Goal: Submit feedback/report problem

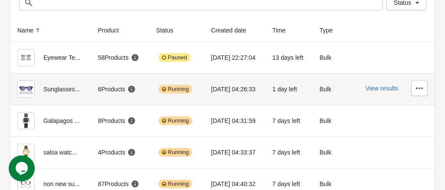
scroll to position [78, 0]
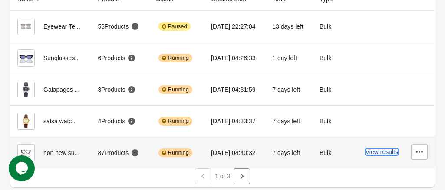
click at [375, 152] on button "View results" at bounding box center [381, 152] width 33 height 7
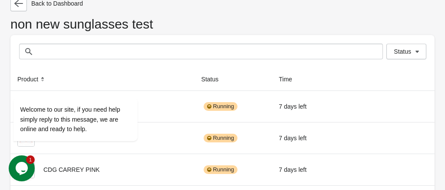
scroll to position [78, 0]
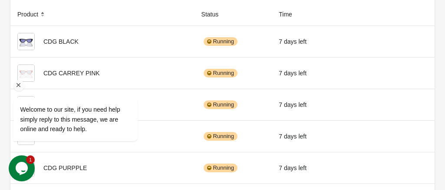
drag, startPoint x: 18, startPoint y: 87, endPoint x: 82, endPoint y: 148, distance: 88.1
click at [18, 87] on icon "Chat attention grabber" at bounding box center [19, 86] width 8 height 8
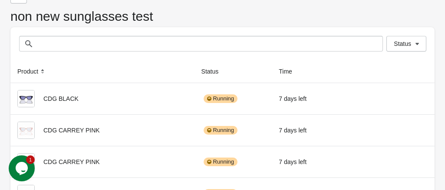
scroll to position [0, 0]
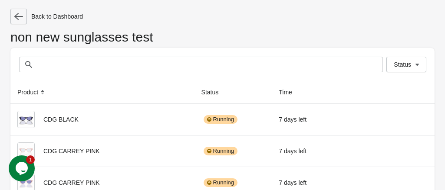
click at [19, 17] on icon "button" at bounding box center [18, 16] width 9 height 9
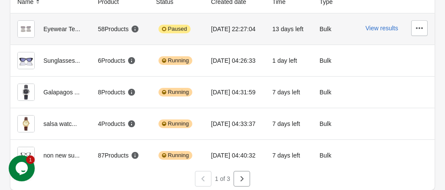
scroll to position [78, 0]
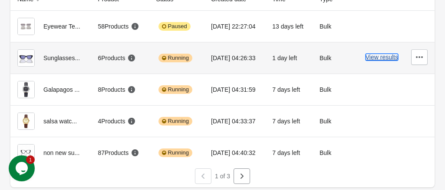
click at [374, 59] on button "View results" at bounding box center [381, 57] width 33 height 7
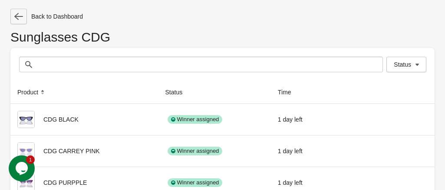
click at [22, 20] on icon "button" at bounding box center [18, 16] width 9 height 9
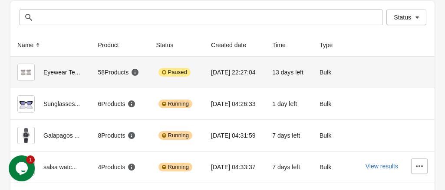
scroll to position [78, 0]
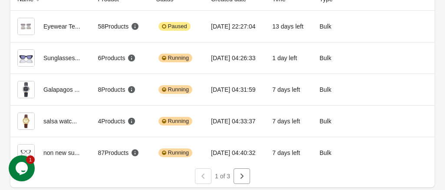
click at [24, 166] on icon "$i18n('chat', 'chat_widget')" at bounding box center [22, 168] width 12 height 13
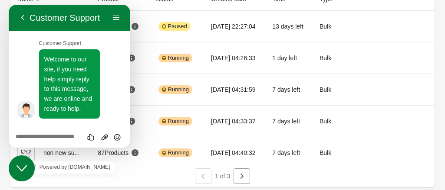
click at [9, 5] on textarea at bounding box center [9, 5] width 0 height 0
type textarea "**"
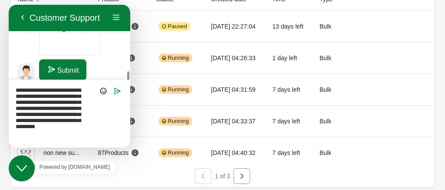
scroll to position [379, 0]
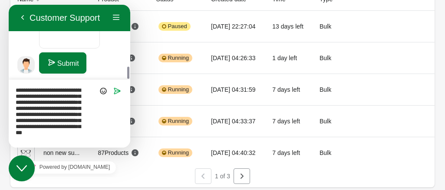
type textarea "**********"
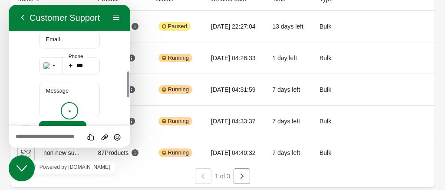
scroll to position [267, 0]
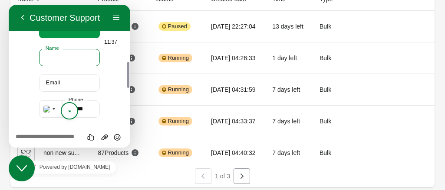
click at [69, 56] on input "Name" at bounding box center [69, 57] width 61 height 17
type input "*********"
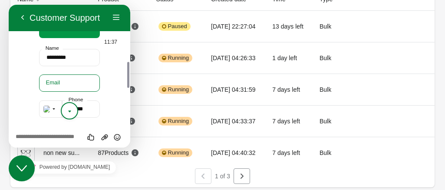
type input "**********"
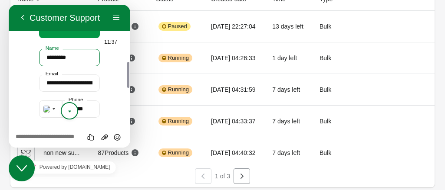
scroll to position [310, 0]
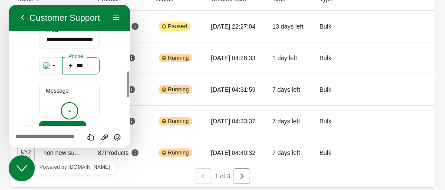
click at [73, 66] on input "***" at bounding box center [81, 65] width 38 height 17
click at [85, 66] on input "***" at bounding box center [81, 65] width 38 height 17
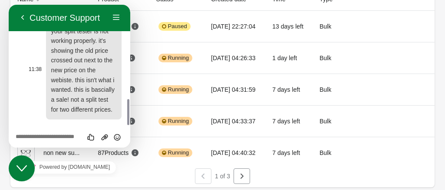
scroll to position [354, 0]
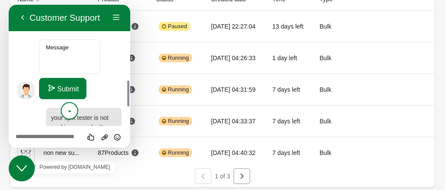
type input "**********"
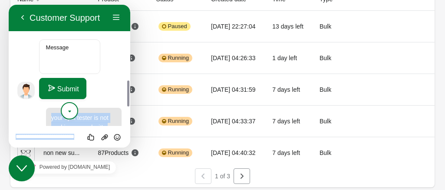
drag, startPoint x: 51, startPoint y: 118, endPoint x: 116, endPoint y: 146, distance: 70.4
click at [116, 146] on div "**********" at bounding box center [69, 76] width 121 height 143
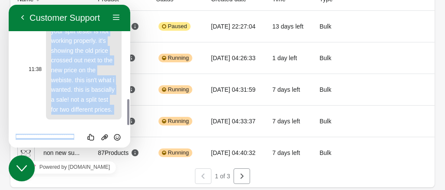
copy div "your split tester is not working properly. it's showing the old price crossed o…"
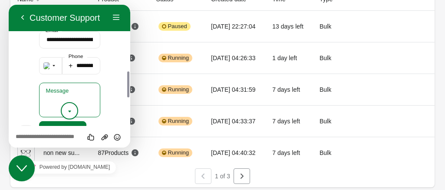
click at [62, 95] on textarea "Message" at bounding box center [69, 100] width 61 height 35
paste textarea "**********"
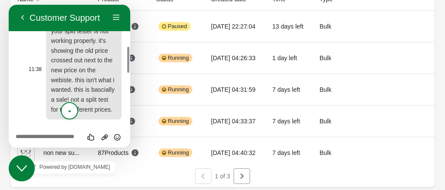
scroll to position [397, 0]
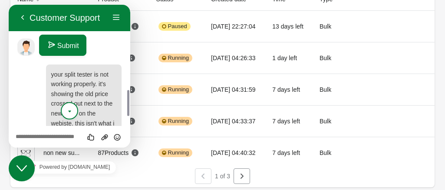
type textarea "**********"
click at [65, 46] on button "Submit" at bounding box center [62, 45] width 47 height 21
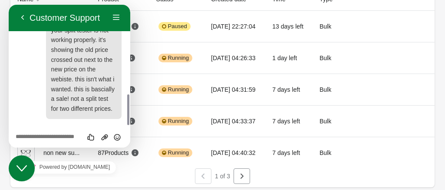
scroll to position [353, 0]
click at [25, 18] on button "Back" at bounding box center [23, 17] width 14 height 13
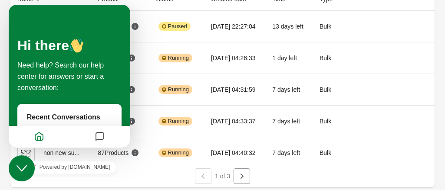
scroll to position [331, 0]
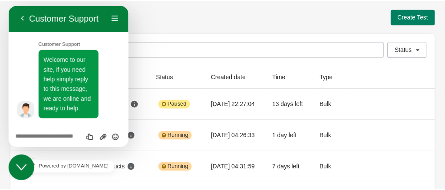
scroll to position [353, 0]
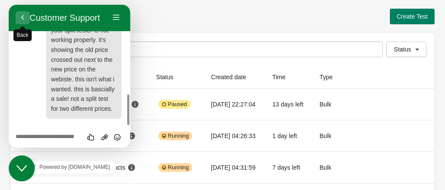
click at [23, 14] on button "Back" at bounding box center [23, 17] width 14 height 13
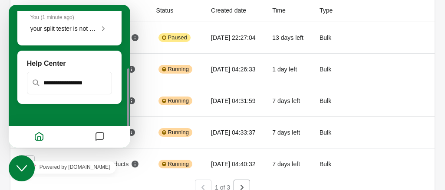
scroll to position [78, 0]
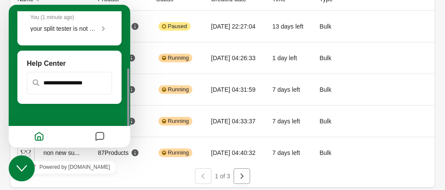
click at [21, 167] on icon "Close Chat This icon closes the chat window." at bounding box center [21, 169] width 10 height 10
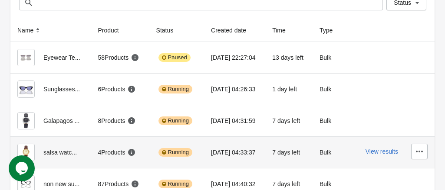
scroll to position [35, 0]
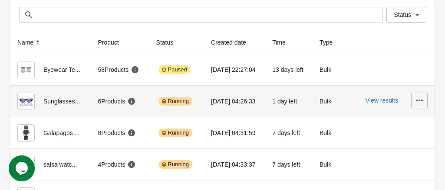
click at [416, 102] on icon "button" at bounding box center [419, 100] width 9 height 9
click at [415, 123] on span "Delete" at bounding box center [411, 122] width 17 height 9
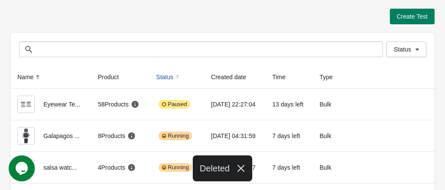
scroll to position [78, 0]
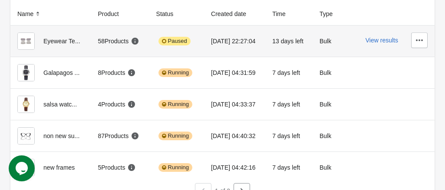
scroll to position [78, 0]
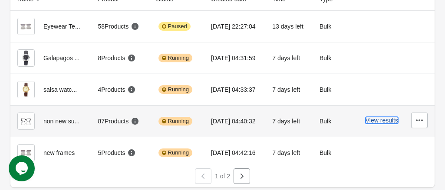
click at [378, 121] on button "View results" at bounding box center [381, 120] width 33 height 7
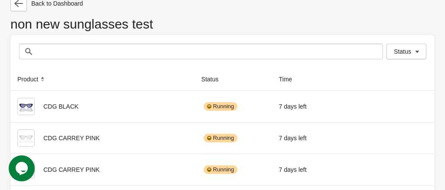
scroll to position [78, 0]
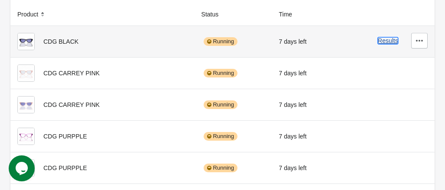
click at [388, 41] on button "Results" at bounding box center [387, 40] width 20 height 7
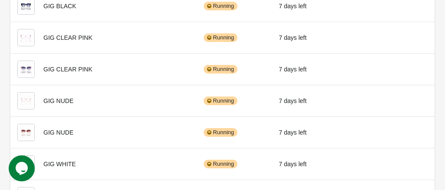
scroll to position [577, 0]
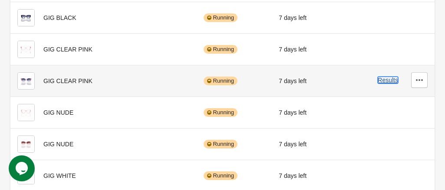
click at [390, 80] on button "Results" at bounding box center [387, 80] width 20 height 7
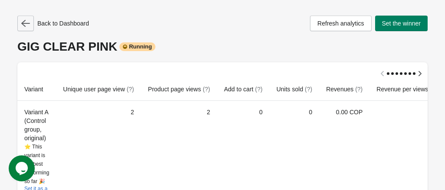
click at [27, 25] on icon "button" at bounding box center [25, 23] width 9 height 9
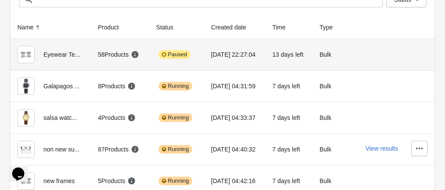
scroll to position [78, 0]
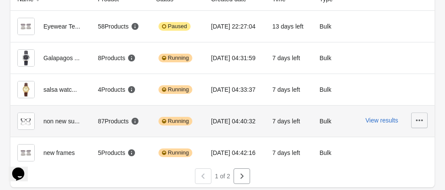
click at [416, 120] on icon "button" at bounding box center [419, 121] width 7 height 2
click at [410, 99] on span "Finish" at bounding box center [411, 98] width 17 height 9
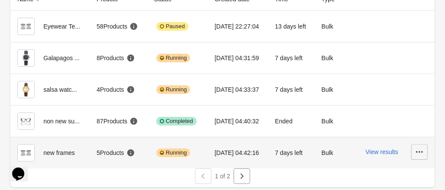
click at [421, 153] on icon "button" at bounding box center [419, 152] width 9 height 9
click at [409, 130] on span "Finish" at bounding box center [411, 129] width 17 height 9
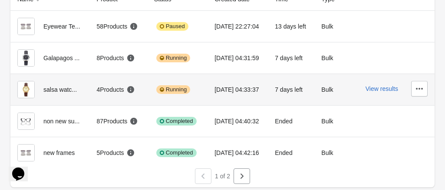
scroll to position [35, 0]
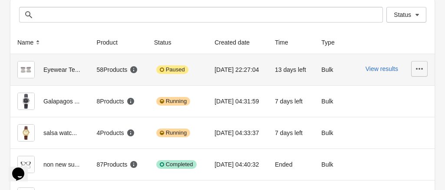
click at [420, 70] on icon "button" at bounding box center [419, 69] width 9 height 9
click at [411, 129] on span "Finish" at bounding box center [409, 127] width 23 height 9
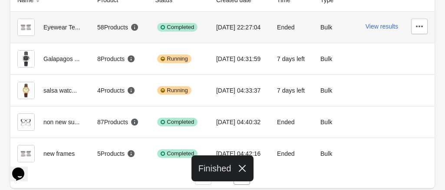
scroll to position [78, 0]
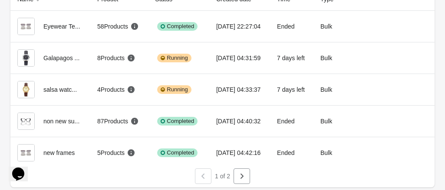
click at [20, 169] on icon "$i18n('chat', 'chat_widget')" at bounding box center [18, 174] width 12 height 13
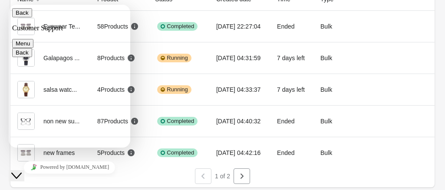
scroll to position [310, 0]
drag, startPoint x: 129, startPoint y: 93, endPoint x: 128, endPoint y: 102, distance: 9.2
click at [22, 171] on icon "Close Chat This icon closes the chat window." at bounding box center [16, 176] width 10 height 10
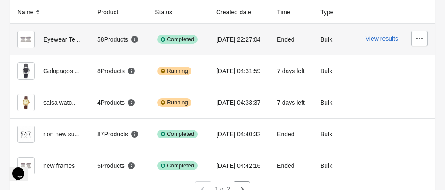
scroll to position [78, 0]
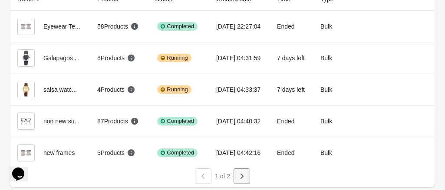
click at [243, 177] on icon "button" at bounding box center [241, 176] width 9 height 9
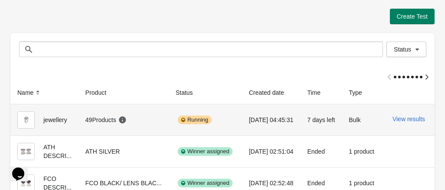
scroll to position [100, 0]
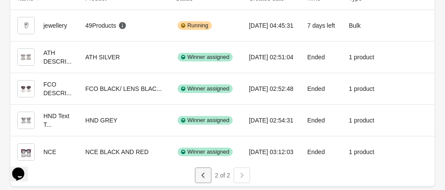
click at [205, 176] on icon "button" at bounding box center [203, 175] width 9 height 9
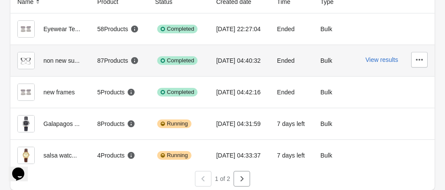
scroll to position [78, 0]
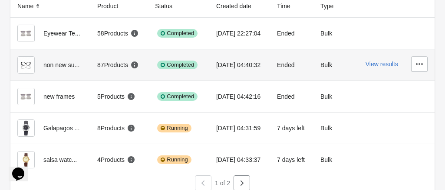
scroll to position [78, 0]
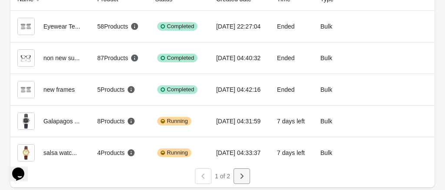
click at [246, 178] on button "button" at bounding box center [241, 177] width 16 height 16
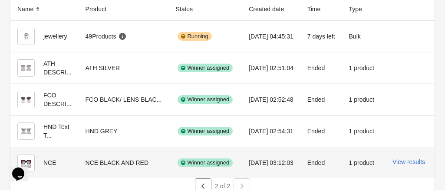
scroll to position [100, 0]
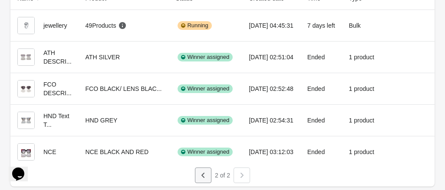
click at [205, 177] on icon "button" at bounding box center [203, 175] width 9 height 9
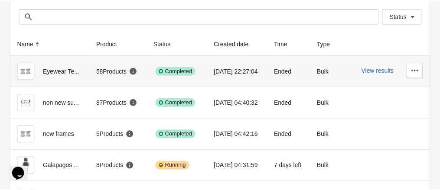
scroll to position [78, 0]
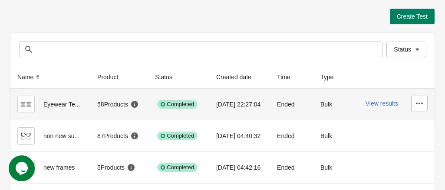
scroll to position [78, 0]
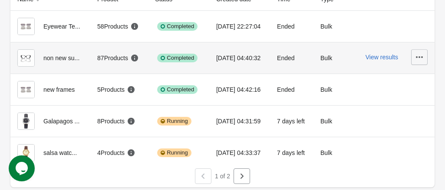
click at [420, 57] on icon "button" at bounding box center [419, 57] width 9 height 9
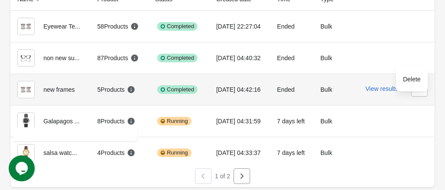
scroll to position [0, 0]
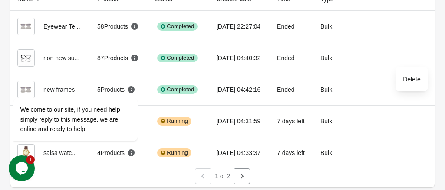
click at [23, 173] on icon "$i18n('chat', 'chat_widget')" at bounding box center [22, 168] width 12 height 13
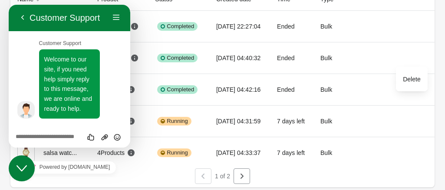
click at [22, 167] on icon "Close Chat This icon closes the chat window." at bounding box center [21, 169] width 10 height 10
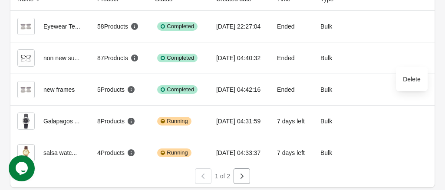
click at [21, 166] on icon "$i18n('chat', 'chat_widget')" at bounding box center [22, 168] width 12 height 13
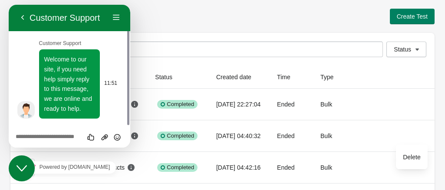
click at [72, 82] on span "Welcome to our site, if you need help simply reply to this message, we are onli…" at bounding box center [68, 84] width 48 height 56
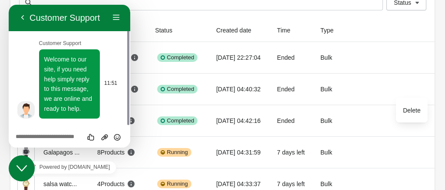
scroll to position [78, 0]
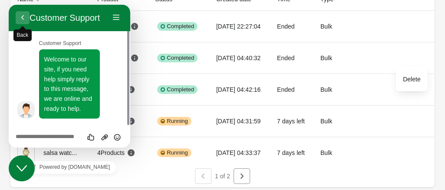
click at [22, 18] on button "Back" at bounding box center [23, 17] width 14 height 13
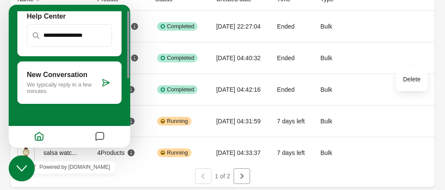
scroll to position [58, 0]
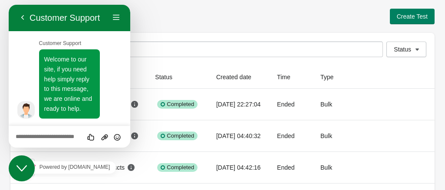
click at [9, 5] on textarea at bounding box center [9, 5] width 0 height 0
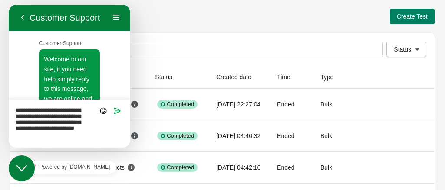
type textarea "**********"
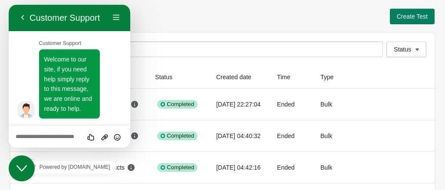
scroll to position [78, 0]
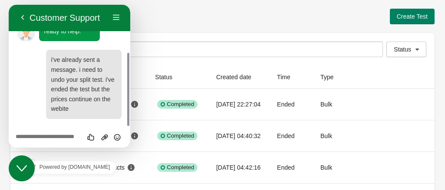
click at [276, 13] on div "Create Test" at bounding box center [222, 17] width 424 height 16
click at [26, 16] on button "Back" at bounding box center [23, 17] width 14 height 13
